Goal: Task Accomplishment & Management: Manage account settings

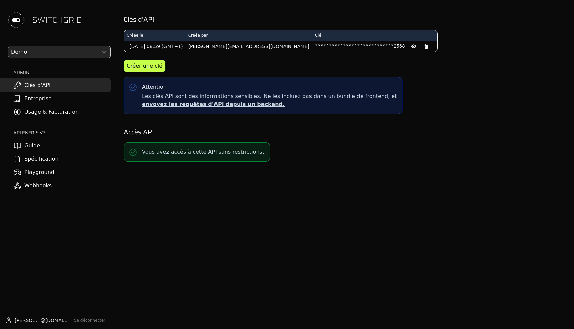
click at [108, 45] on div "SWITCHGRID Demo ADMIN Clés d'API Entreprise Usage & Facturation API ENEDIS v2 G…" at bounding box center [55, 164] width 111 height 329
click at [108, 53] on div at bounding box center [104, 51] width 9 height 9
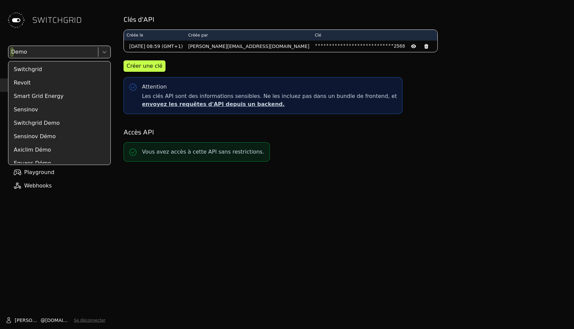
scroll to position [1474, 0]
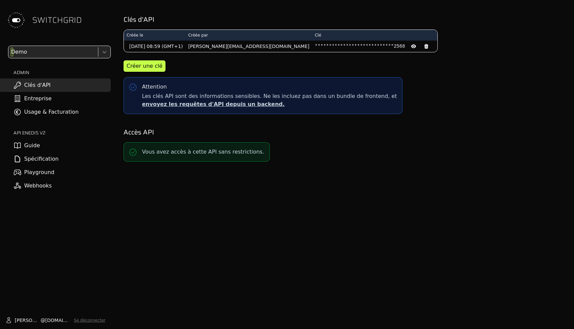
click at [108, 52] on div at bounding box center [104, 51] width 9 height 9
